Goal: Transaction & Acquisition: Download file/media

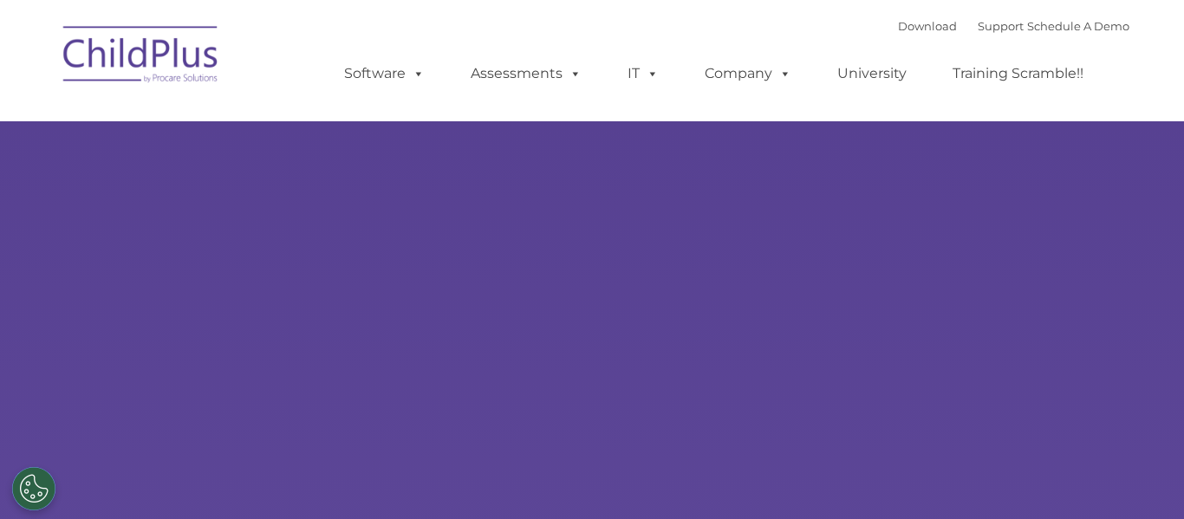
type input ""
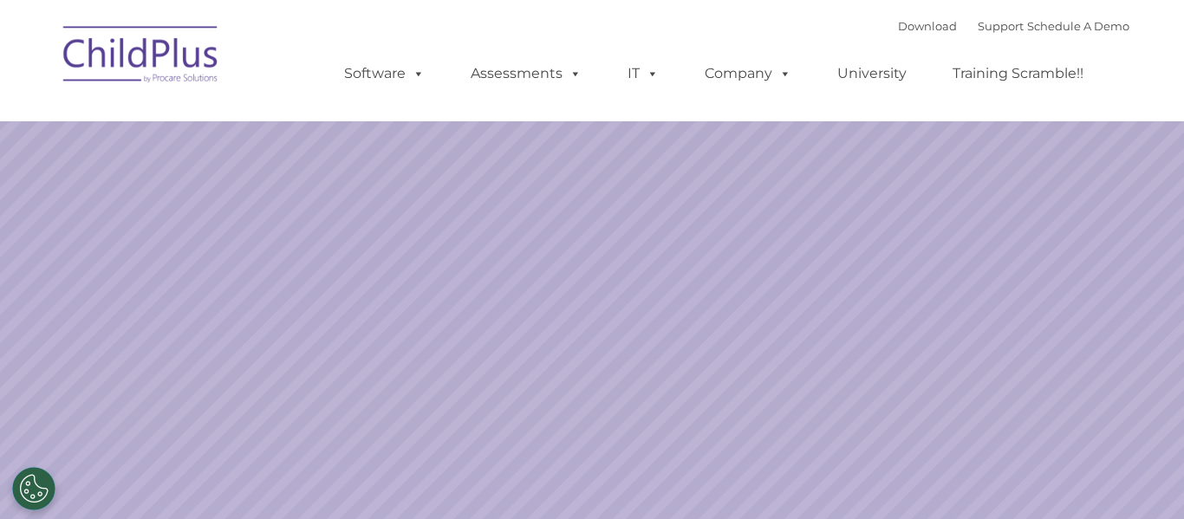
select select "MEDIUM"
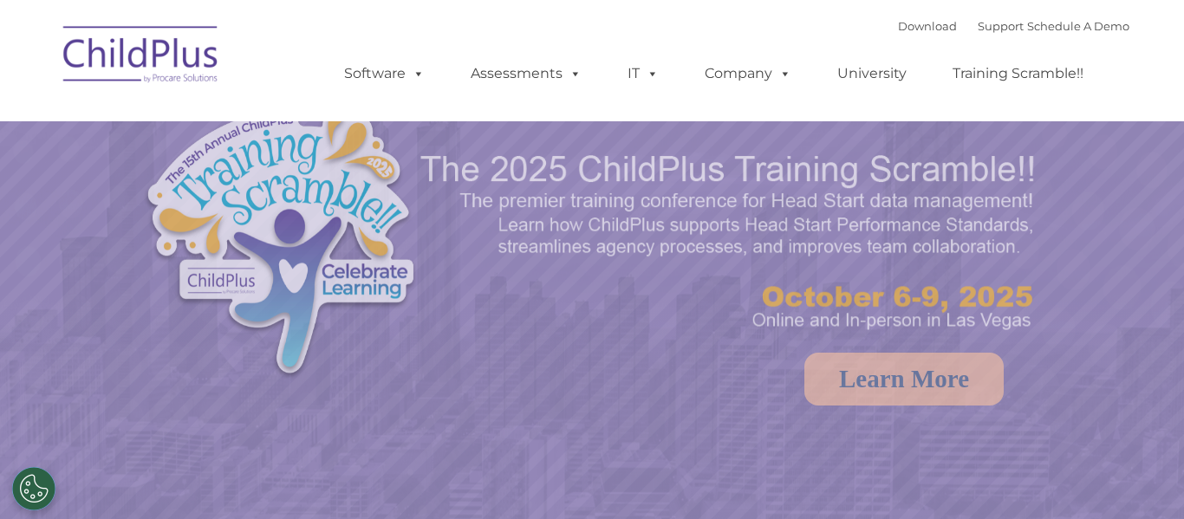
select select "MEDIUM"
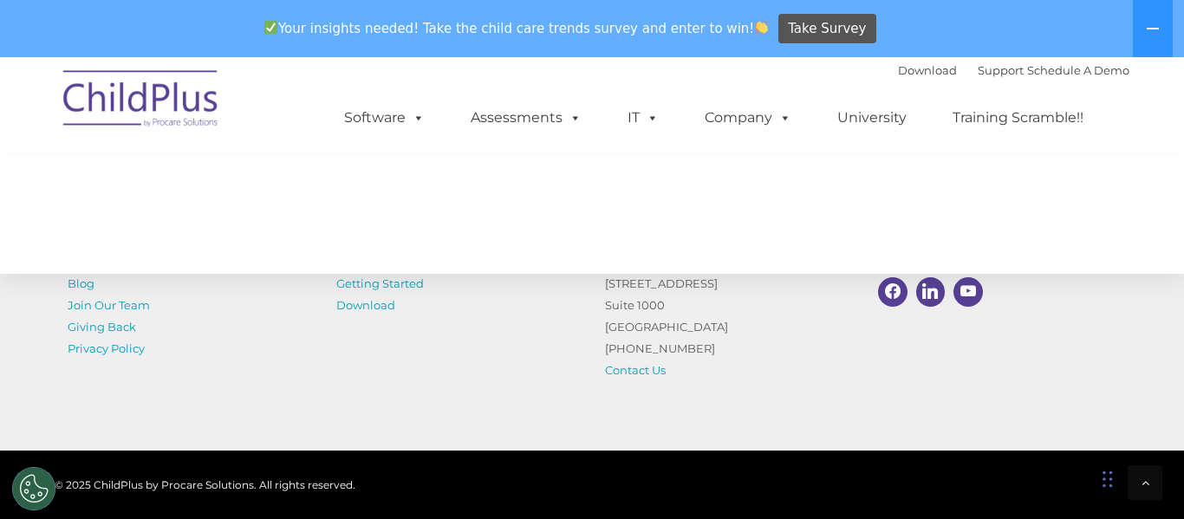
scroll to position [2018, 0]
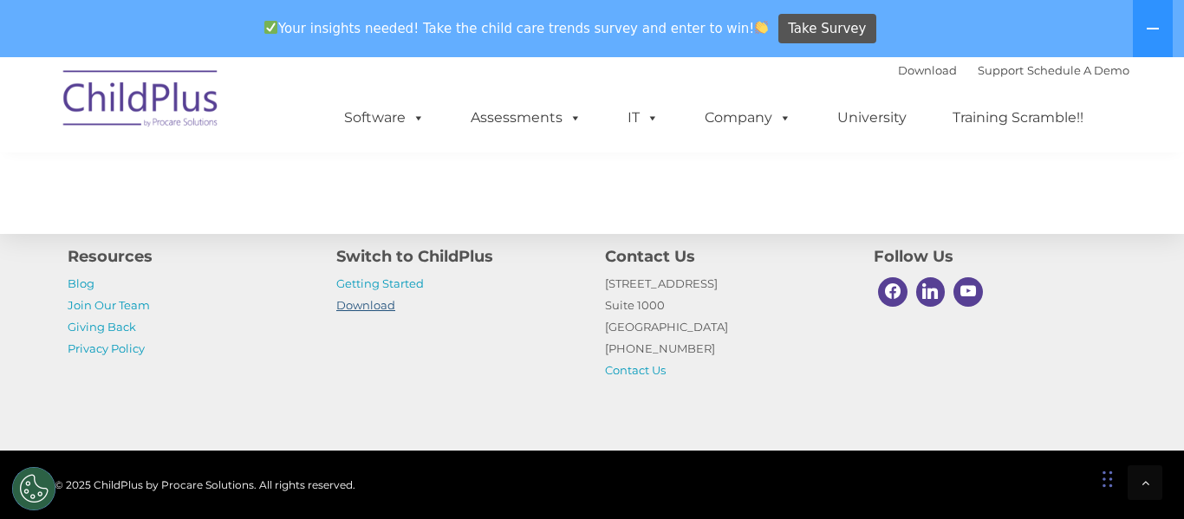
click at [368, 307] on link "Download" at bounding box center [365, 305] width 59 height 14
